Goal: Task Accomplishment & Management: Use online tool/utility

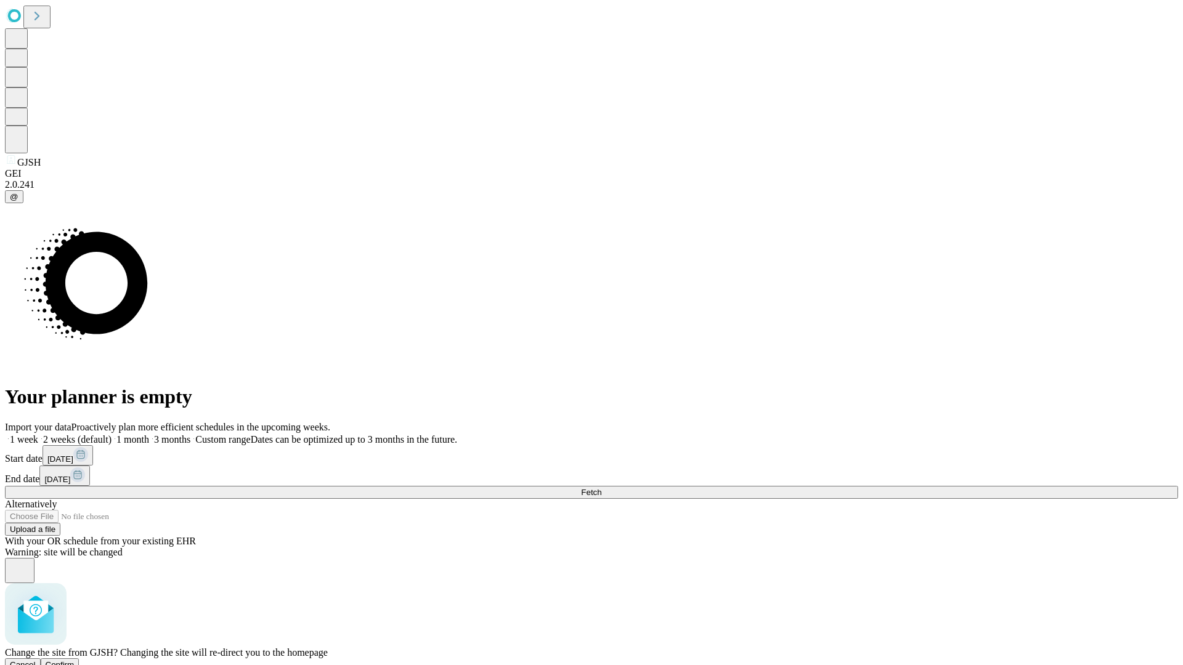
click at [75, 660] on span "Confirm" at bounding box center [60, 664] width 29 height 9
click at [38, 434] on label "1 week" at bounding box center [21, 439] width 33 height 10
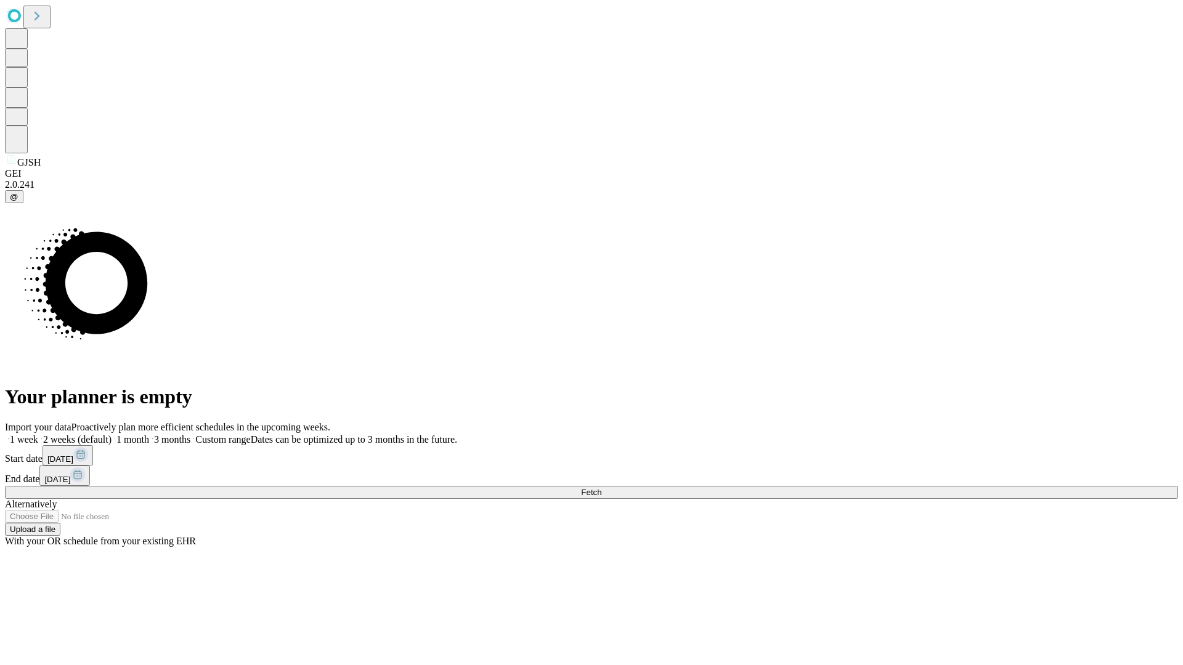
click at [601, 488] on span "Fetch" at bounding box center [591, 492] width 20 height 9
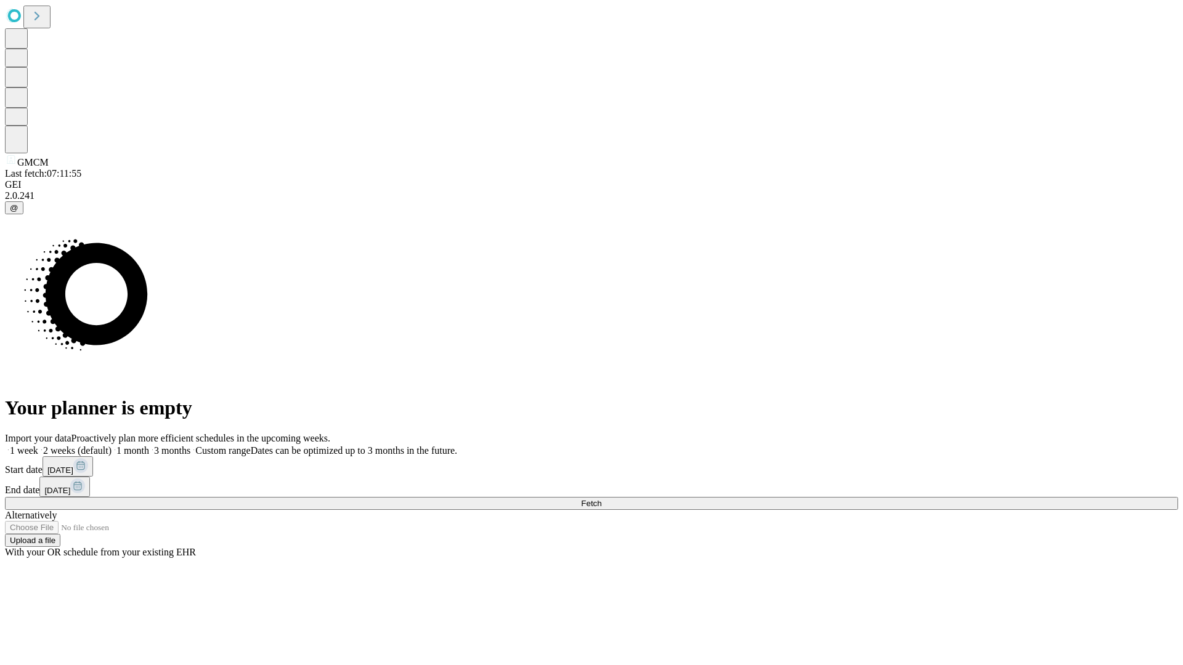
click at [38, 445] on label "1 week" at bounding box center [21, 450] width 33 height 10
click at [601, 499] on span "Fetch" at bounding box center [591, 503] width 20 height 9
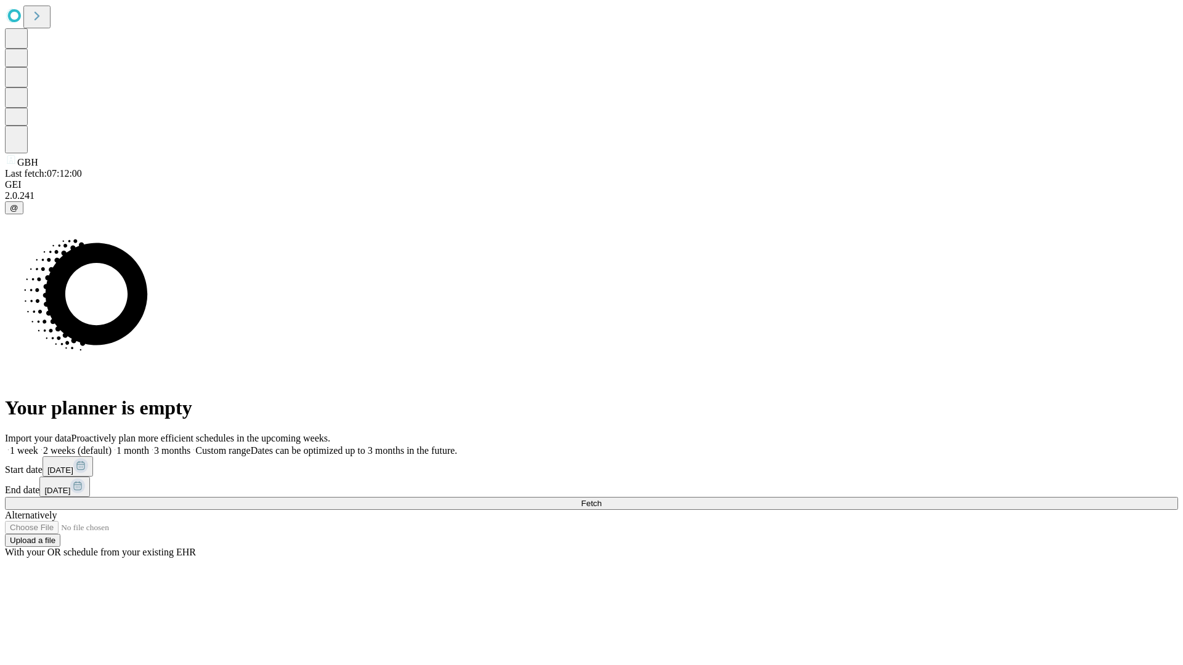
click at [38, 445] on label "1 week" at bounding box center [21, 450] width 33 height 10
click at [601, 499] on span "Fetch" at bounding box center [591, 503] width 20 height 9
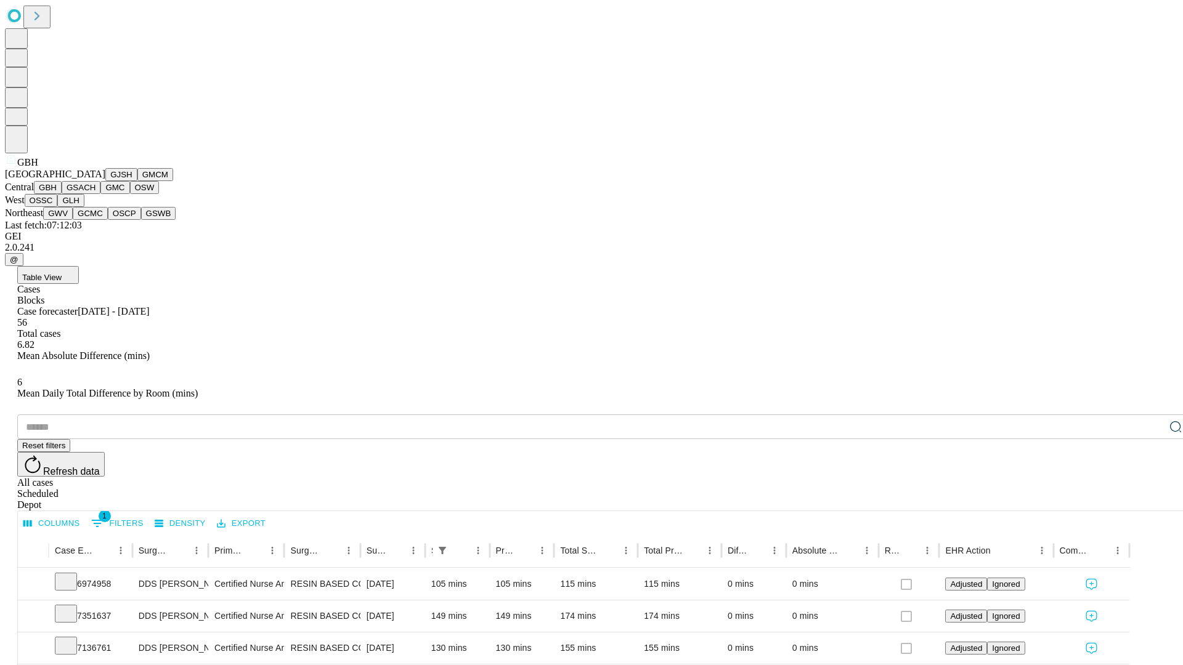
click at [95, 194] on button "GSACH" at bounding box center [81, 187] width 39 height 13
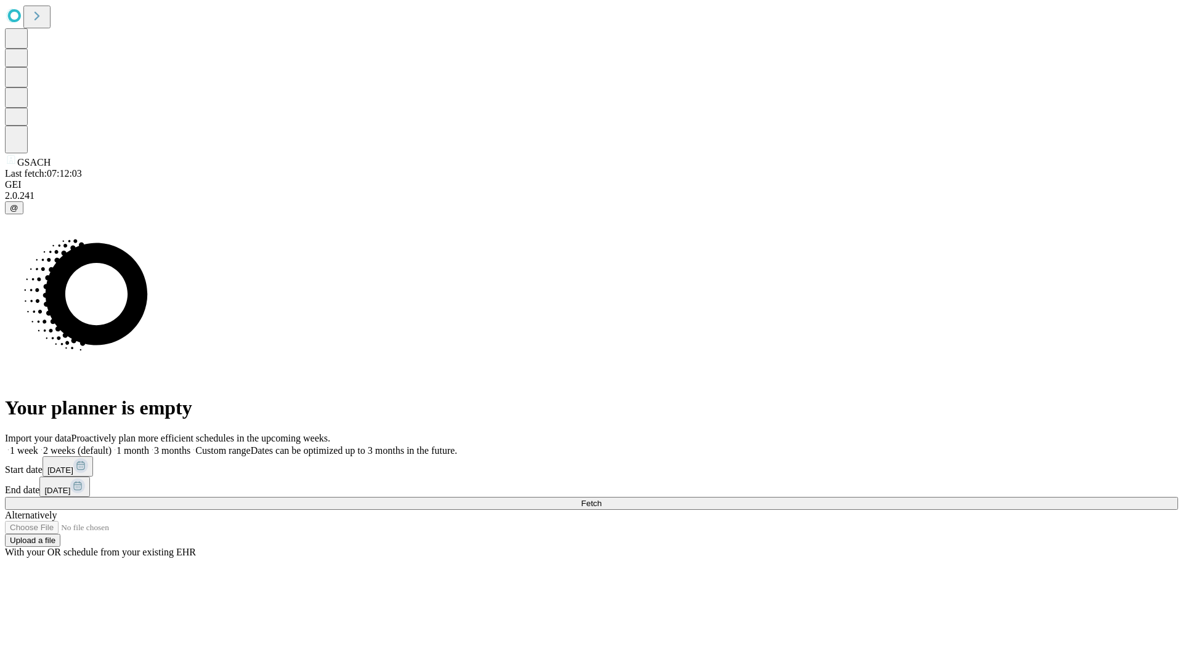
click at [38, 445] on label "1 week" at bounding box center [21, 450] width 33 height 10
click at [601, 499] on span "Fetch" at bounding box center [591, 503] width 20 height 9
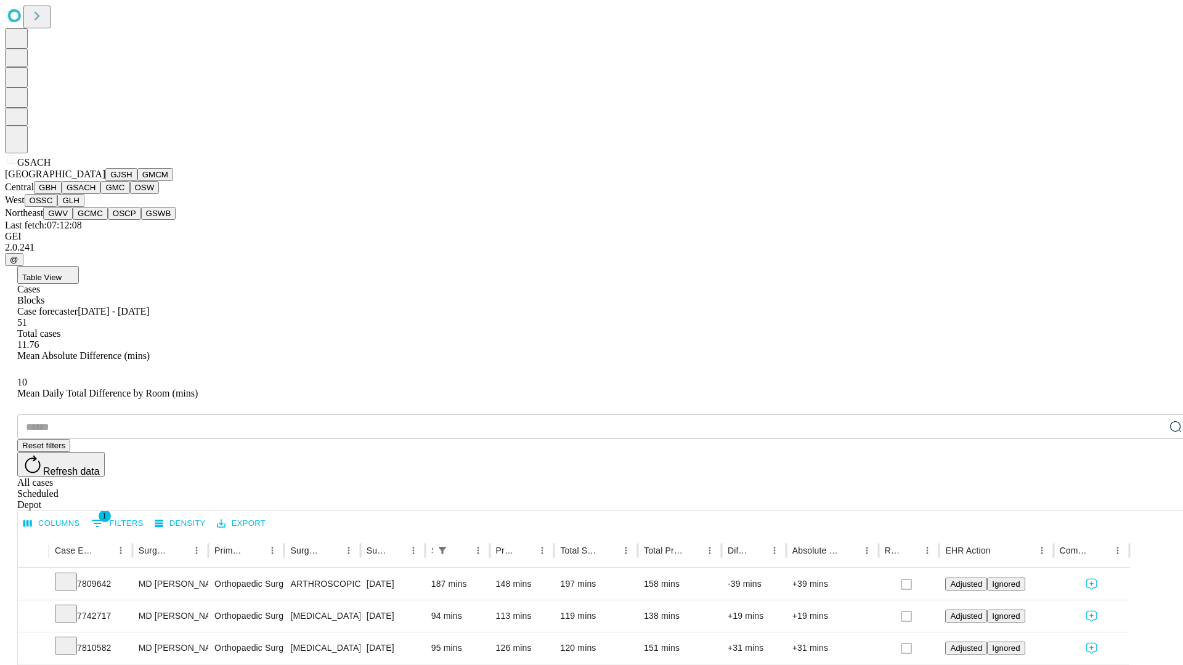
click at [100, 194] on button "GMC" at bounding box center [114, 187] width 29 height 13
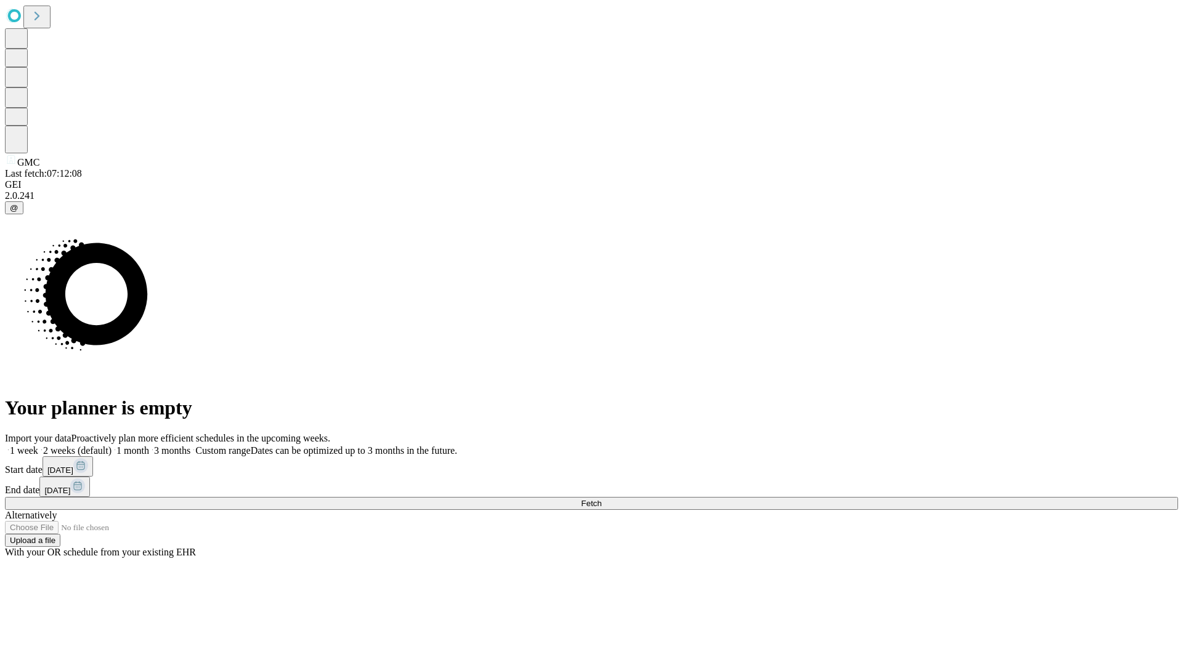
click at [38, 445] on label "1 week" at bounding box center [21, 450] width 33 height 10
click at [601, 499] on span "Fetch" at bounding box center [591, 503] width 20 height 9
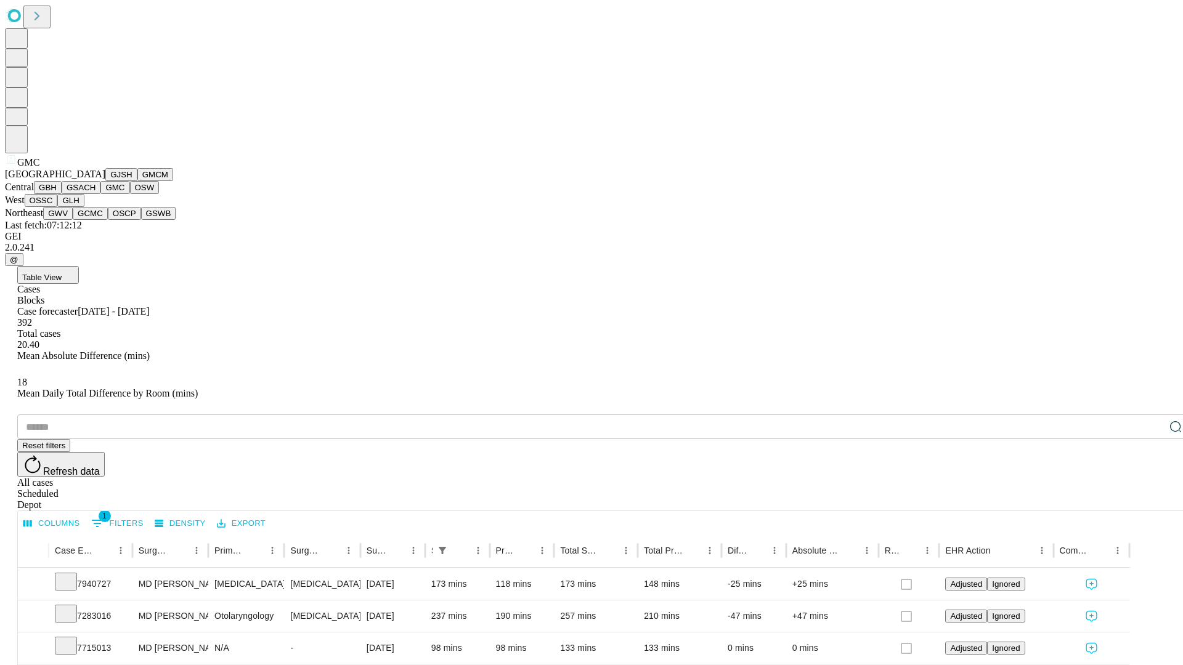
click at [130, 194] on button "OSW" at bounding box center [145, 187] width 30 height 13
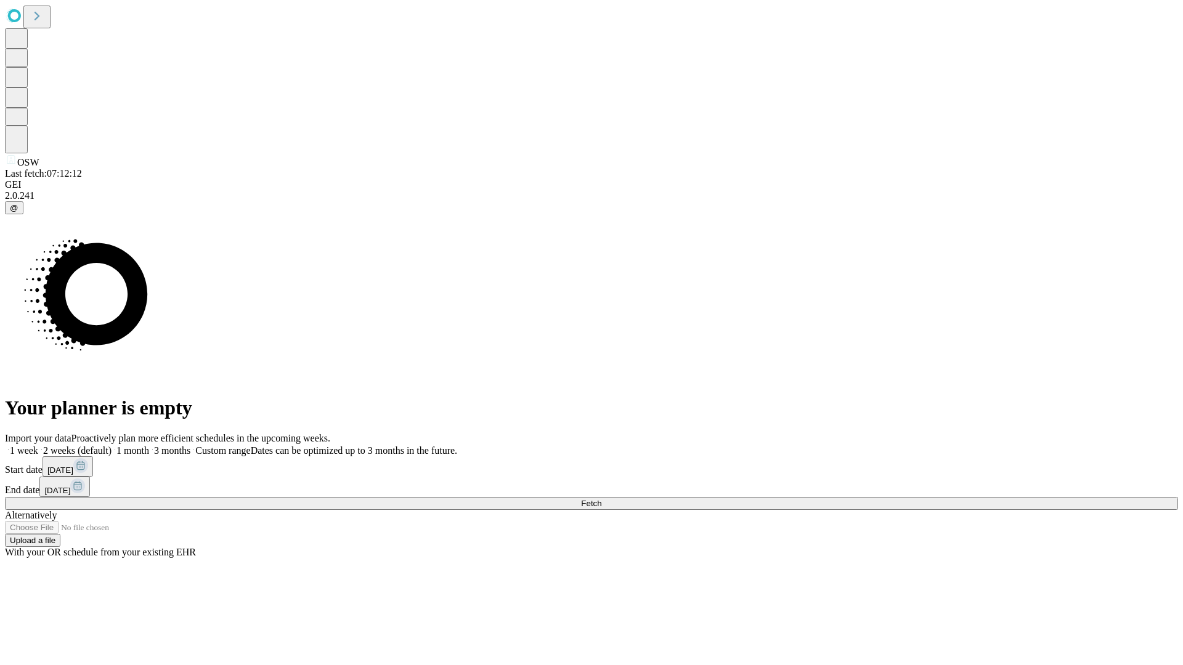
click at [38, 445] on label "1 week" at bounding box center [21, 450] width 33 height 10
click at [601, 499] on span "Fetch" at bounding box center [591, 503] width 20 height 9
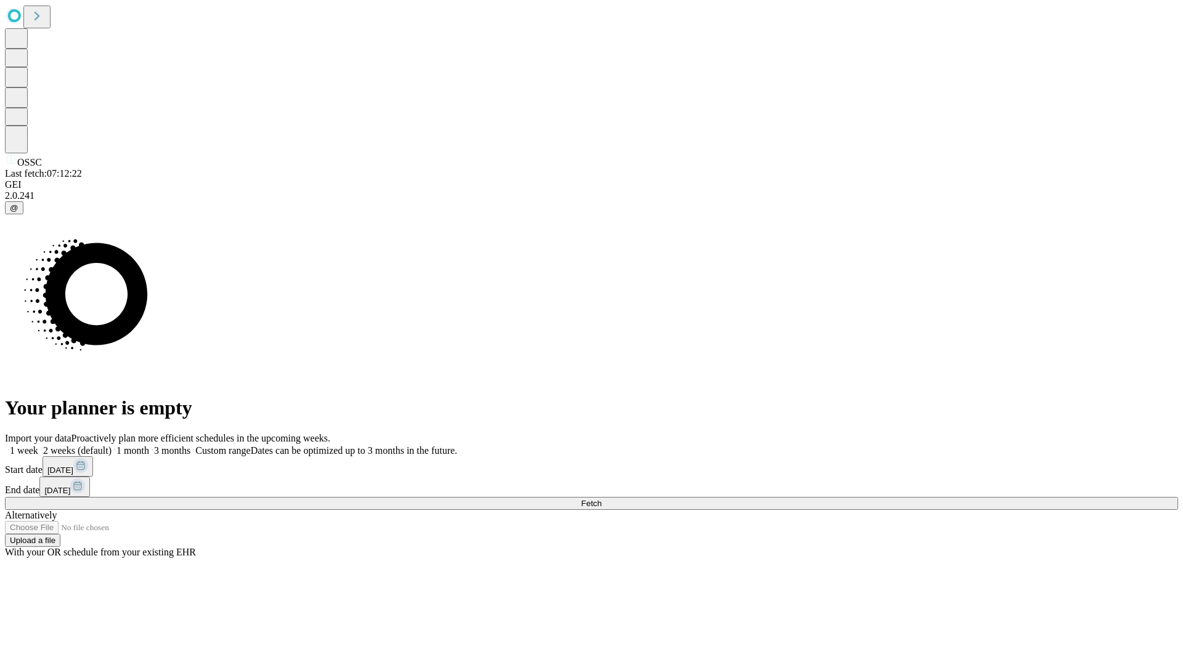
click at [38, 445] on label "1 week" at bounding box center [21, 450] width 33 height 10
click at [601, 499] on span "Fetch" at bounding box center [591, 503] width 20 height 9
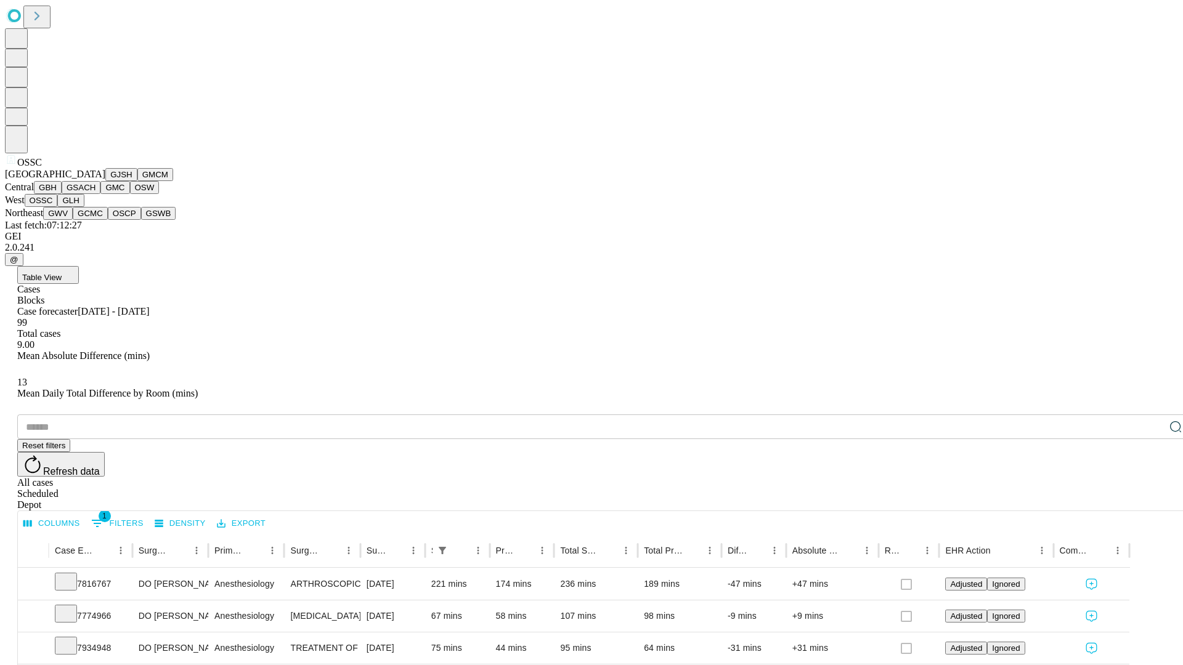
click at [84, 207] on button "GLH" at bounding box center [70, 200] width 26 height 13
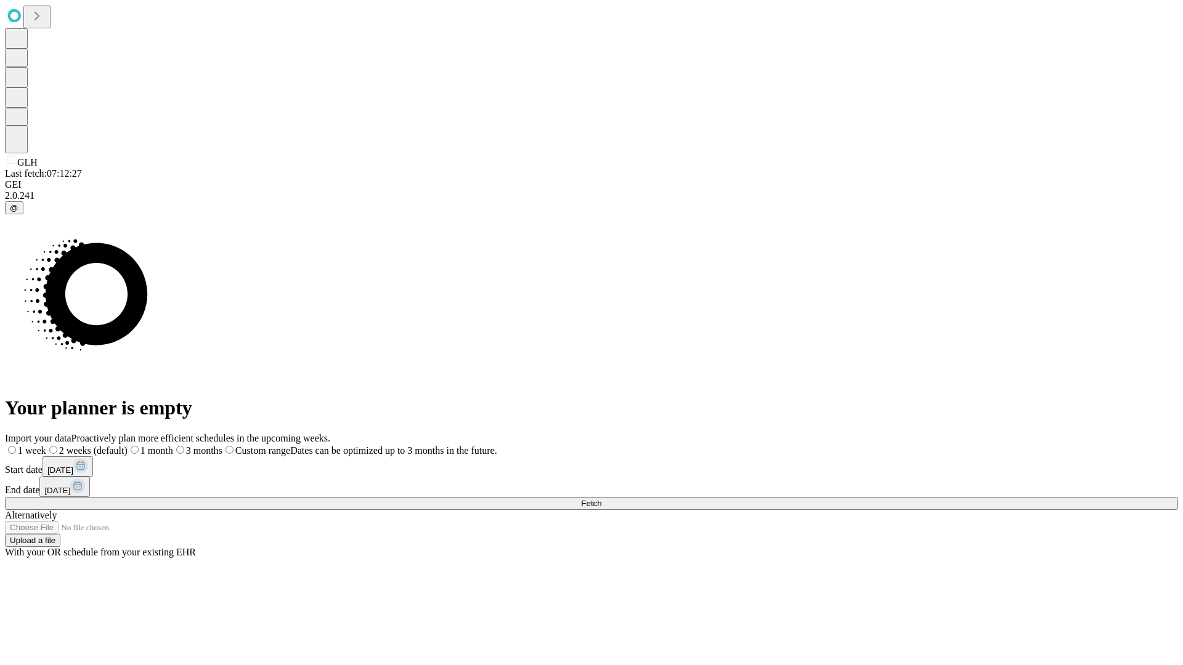
click at [601, 499] on span "Fetch" at bounding box center [591, 503] width 20 height 9
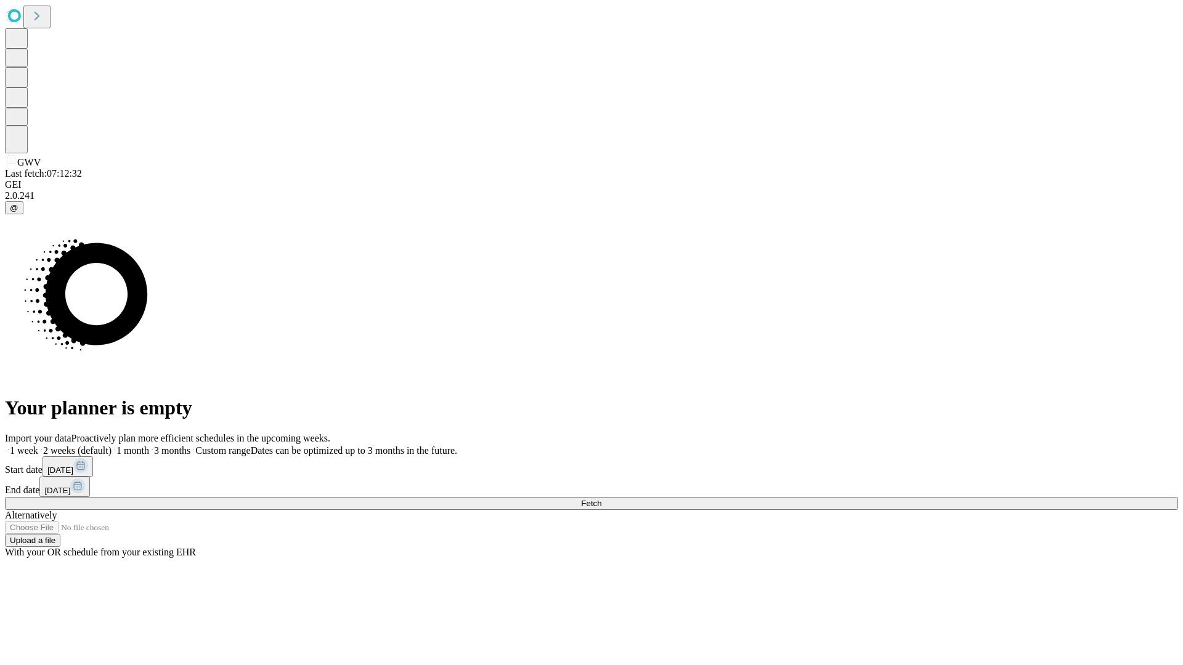
click at [38, 445] on label "1 week" at bounding box center [21, 450] width 33 height 10
click at [601, 499] on span "Fetch" at bounding box center [591, 503] width 20 height 9
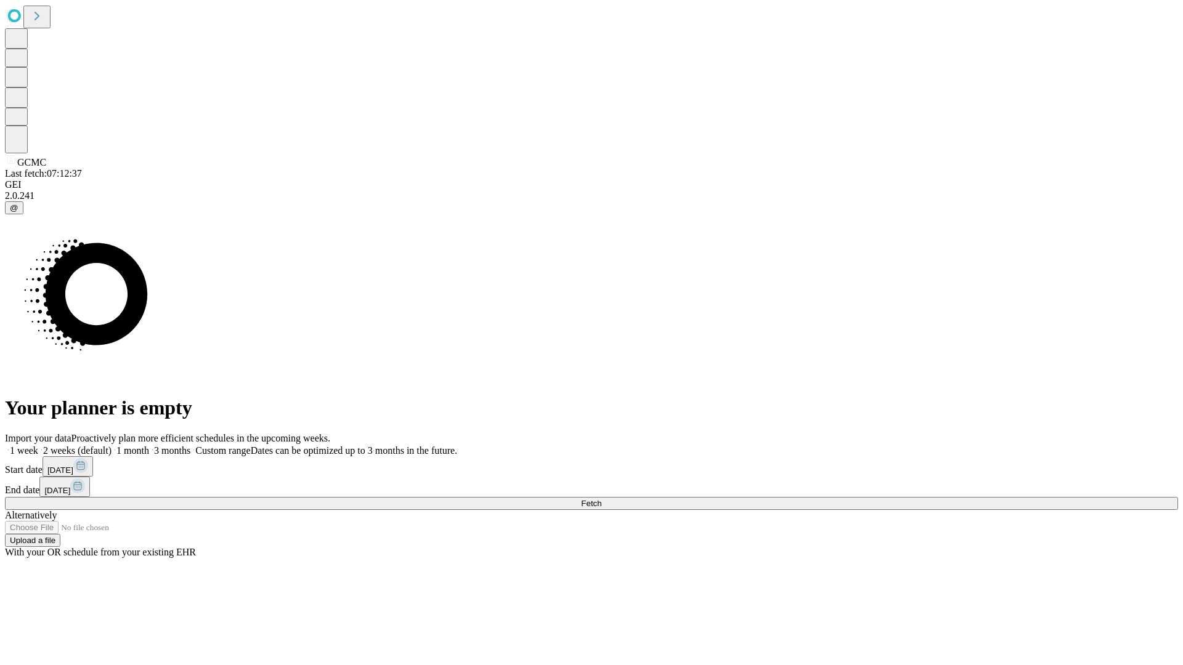
click at [38, 445] on label "1 week" at bounding box center [21, 450] width 33 height 10
click at [601, 499] on span "Fetch" at bounding box center [591, 503] width 20 height 9
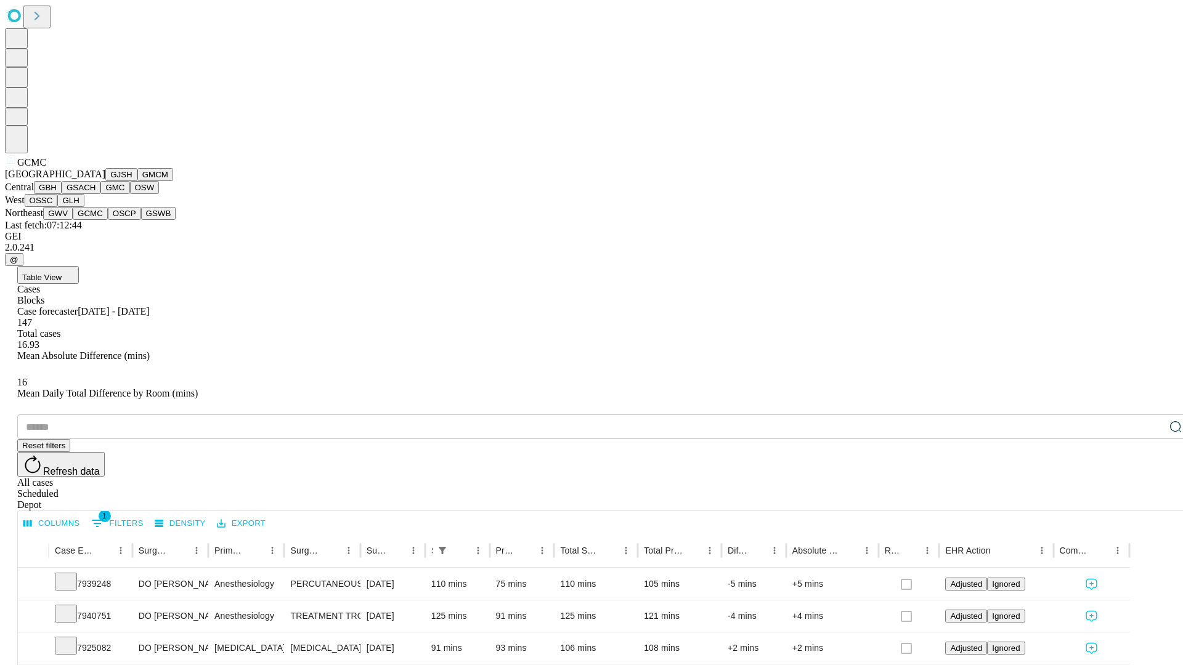
click at [108, 220] on button "OSCP" at bounding box center [124, 213] width 33 height 13
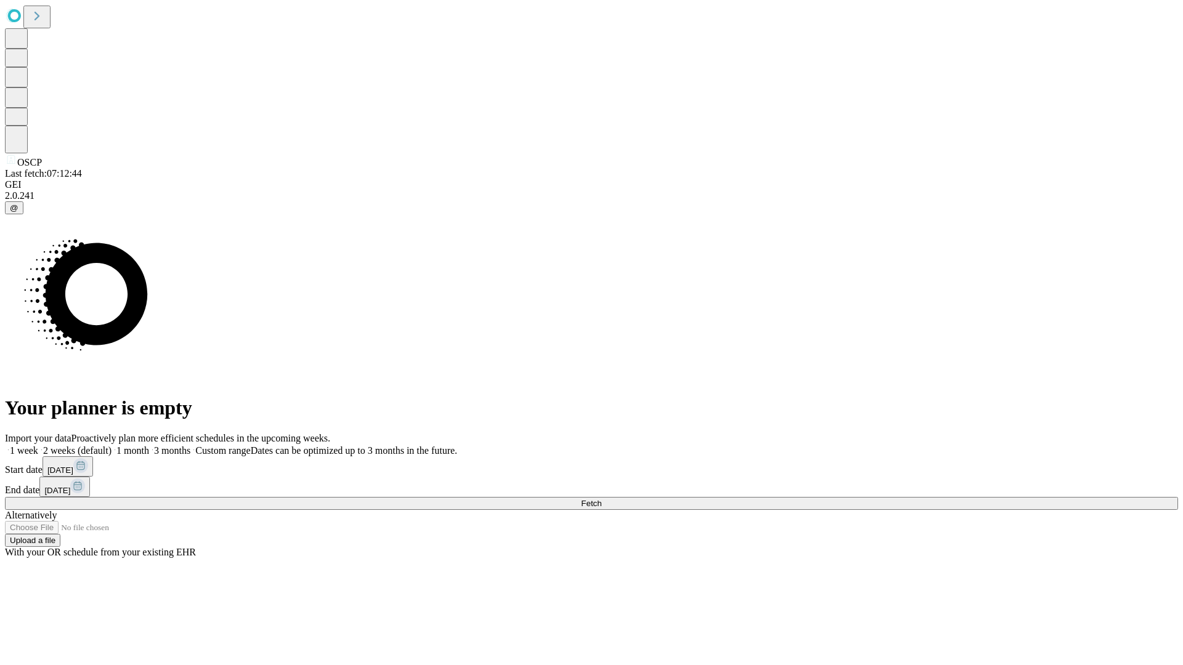
click at [38, 445] on label "1 week" at bounding box center [21, 450] width 33 height 10
click at [601, 499] on span "Fetch" at bounding box center [591, 503] width 20 height 9
